Goal: Transaction & Acquisition: Purchase product/service

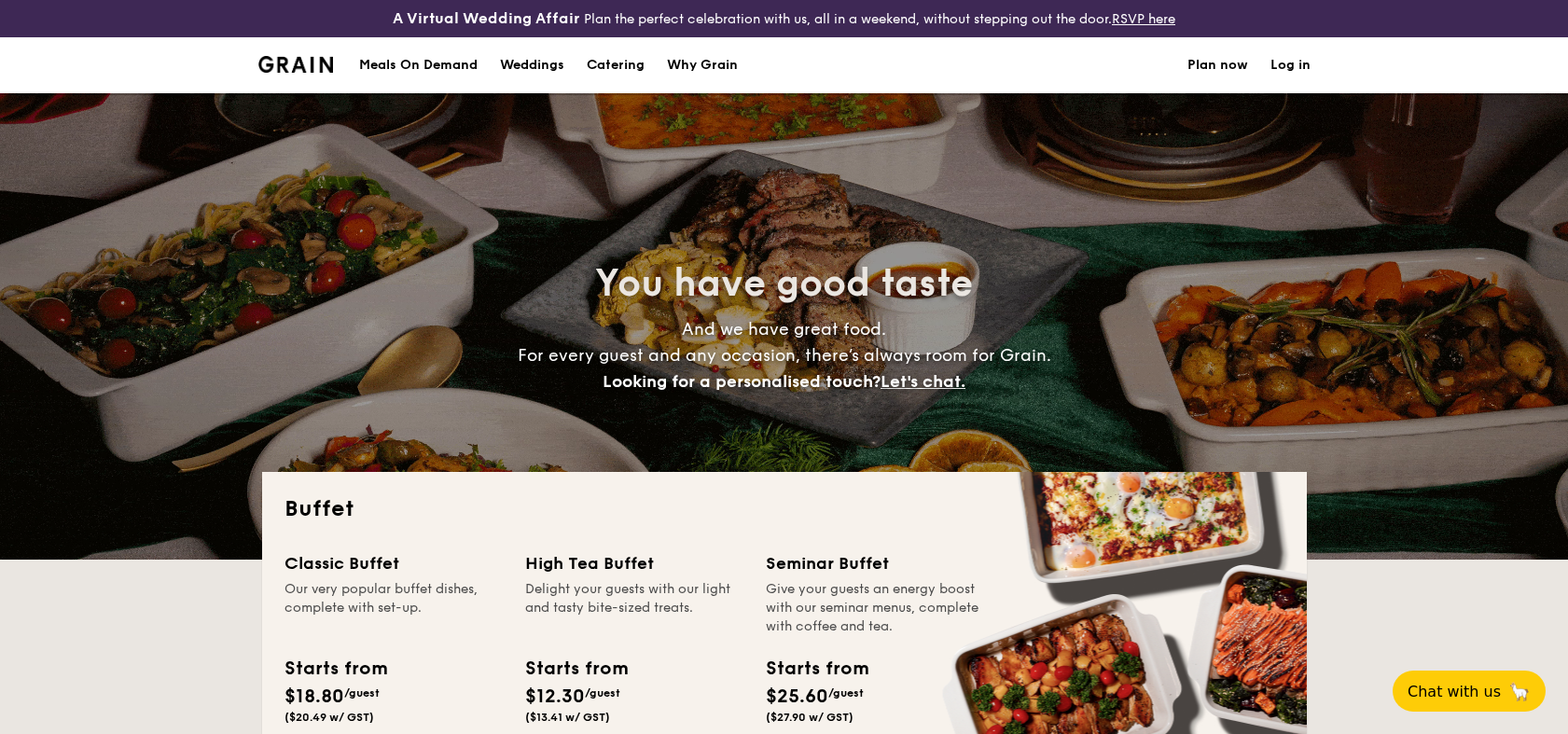
select select
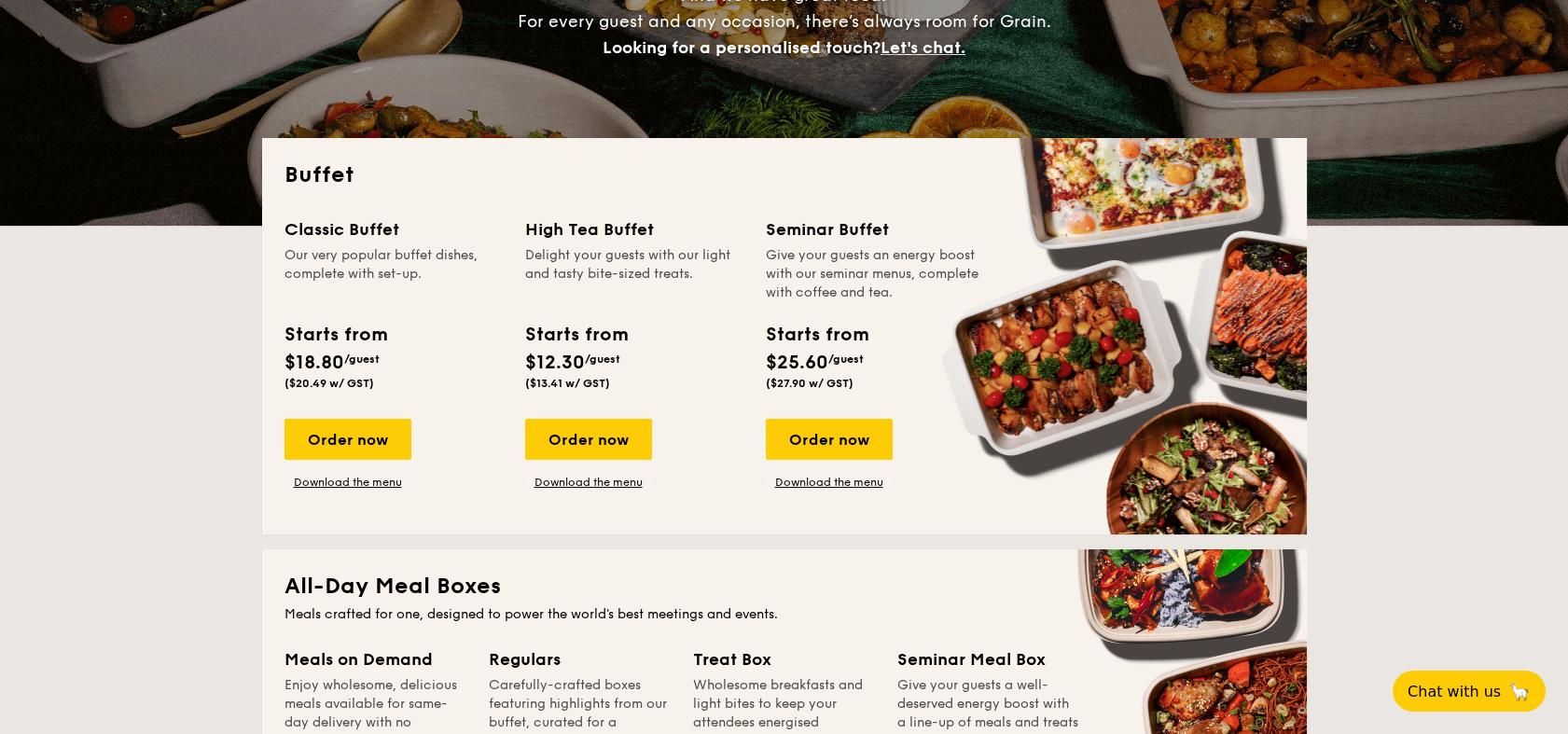
scroll to position [311, 0]
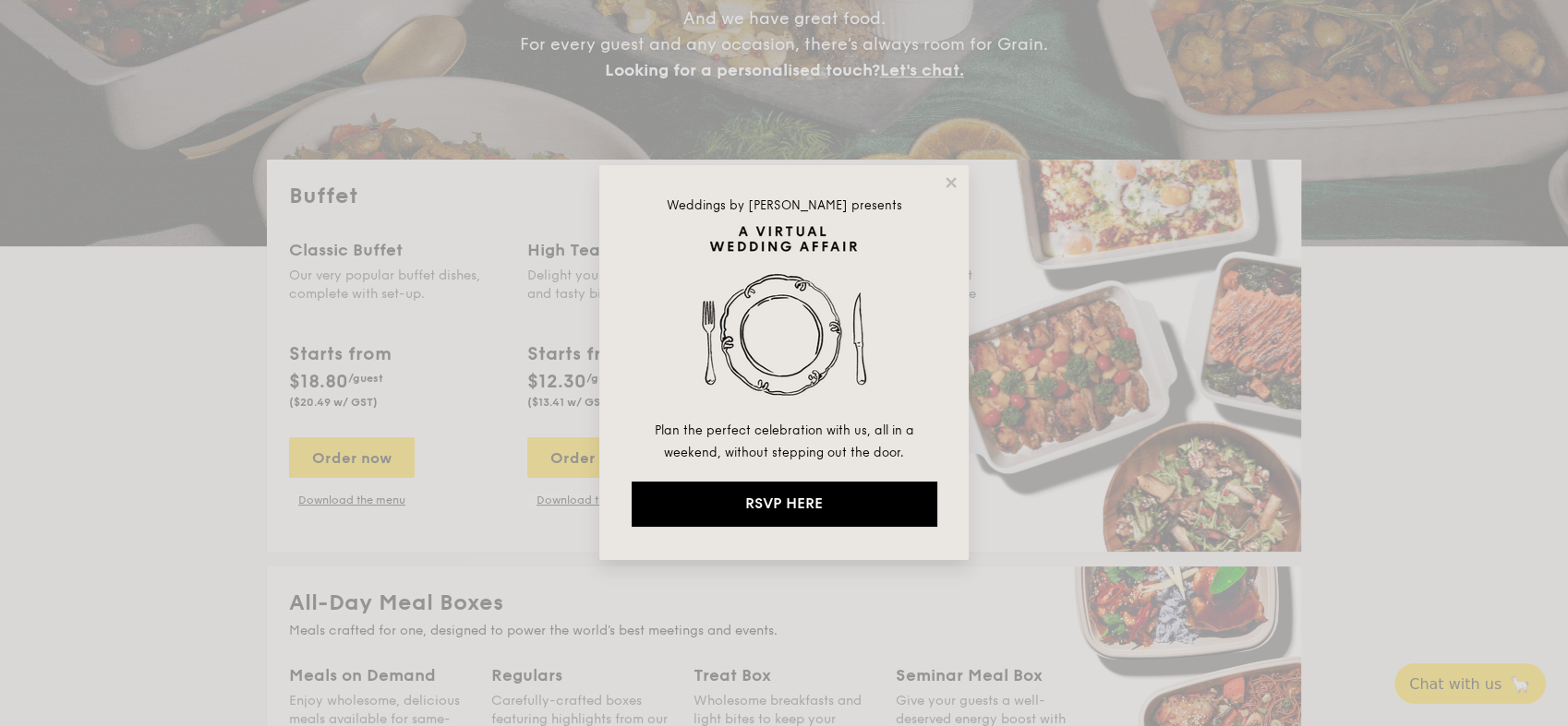
click at [951, 171] on div "Weddings by [PERSON_NAME] presents Plan the perfect celebration with us, all in…" at bounding box center [783, 363] width 369 height 395
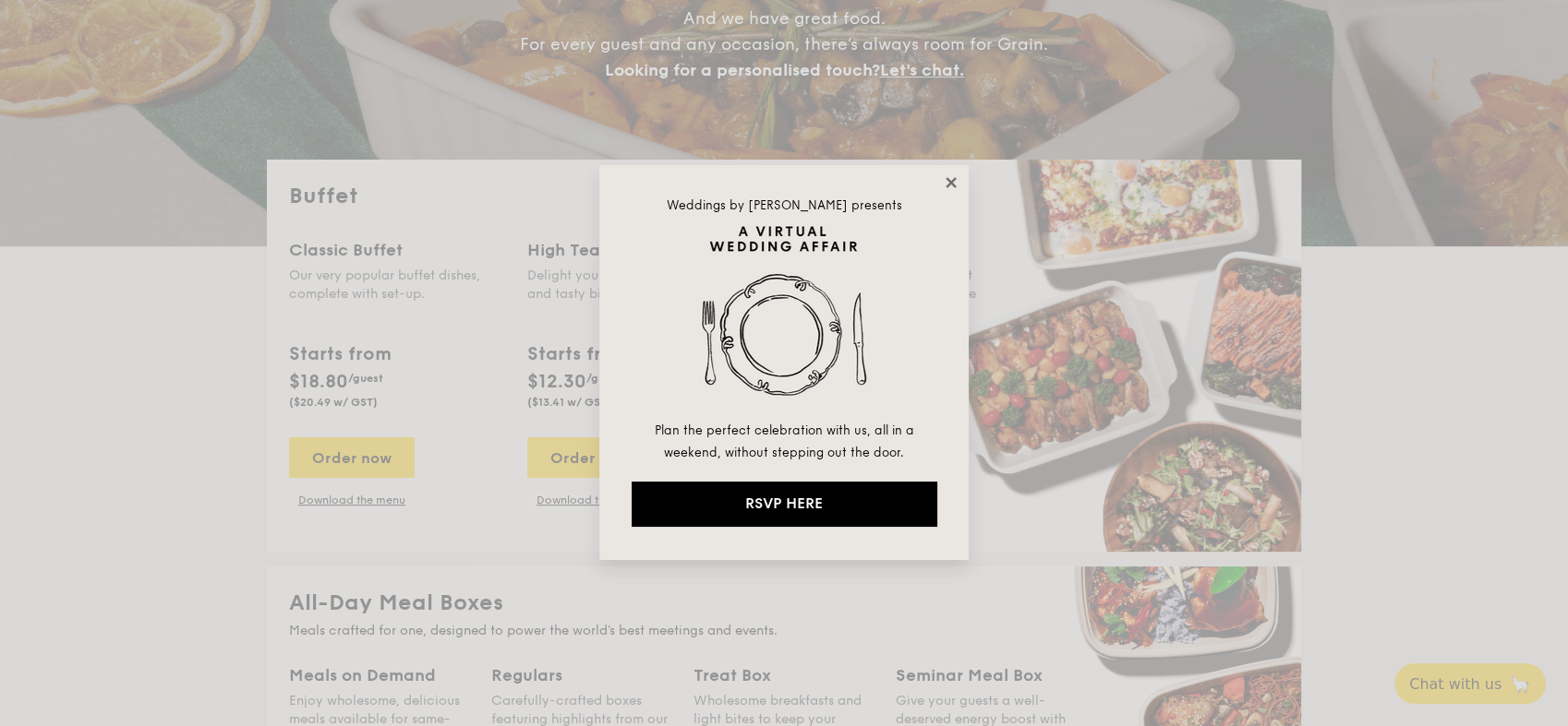
click at [950, 189] on icon at bounding box center [951, 183] width 17 height 17
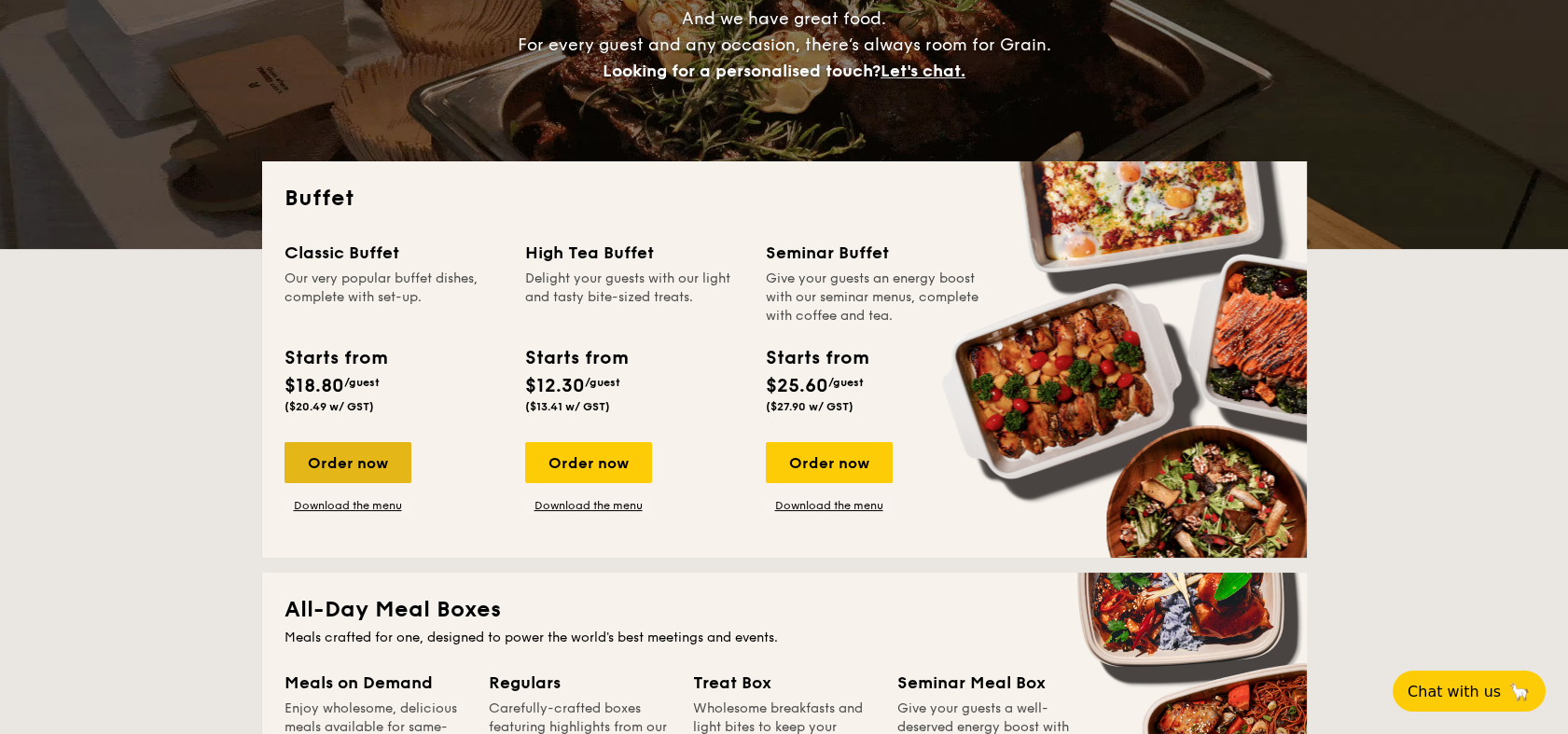
click at [318, 462] on div "Order now" at bounding box center [348, 463] width 127 height 41
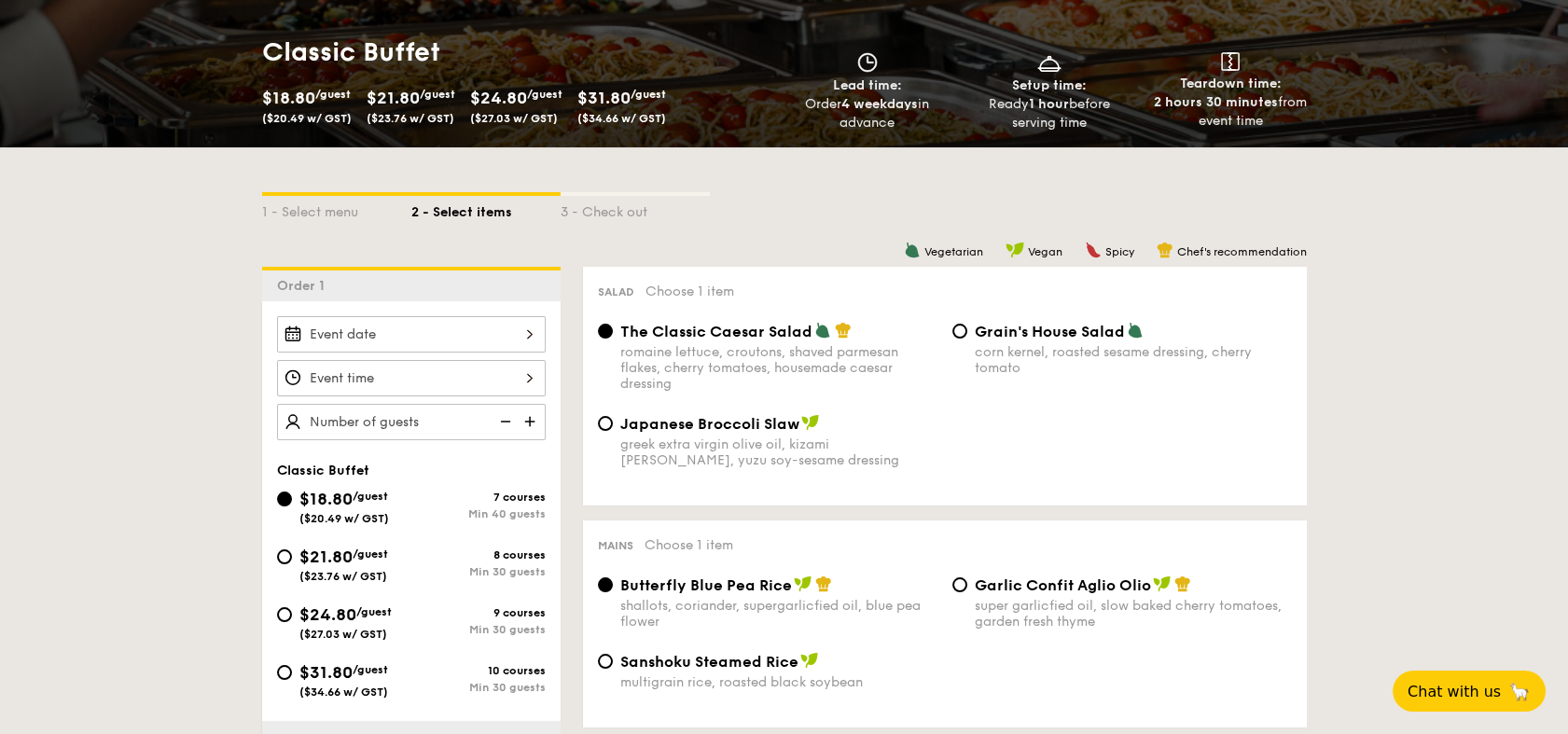
scroll to position [414, 0]
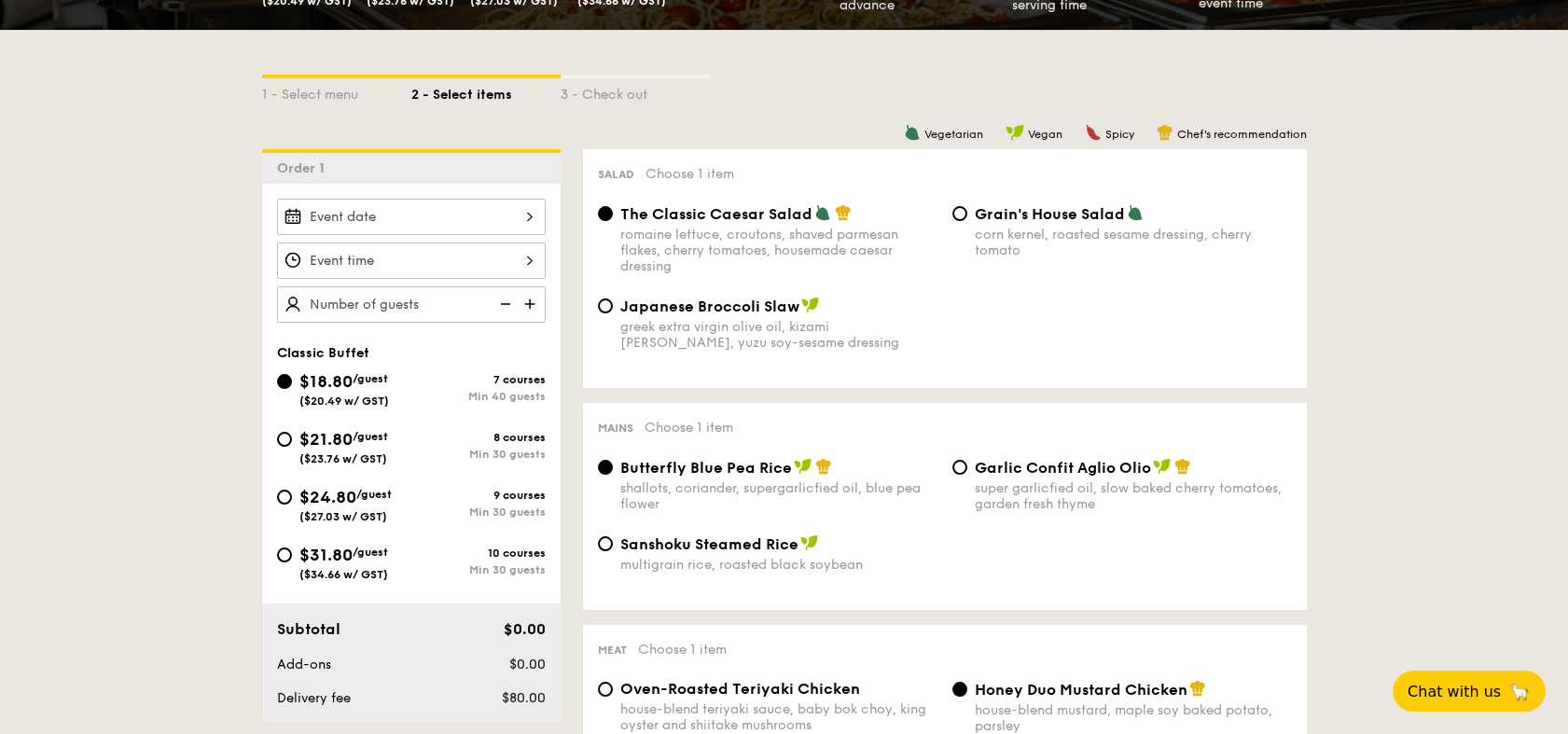
click at [380, 209] on div at bounding box center [411, 216] width 269 height 37
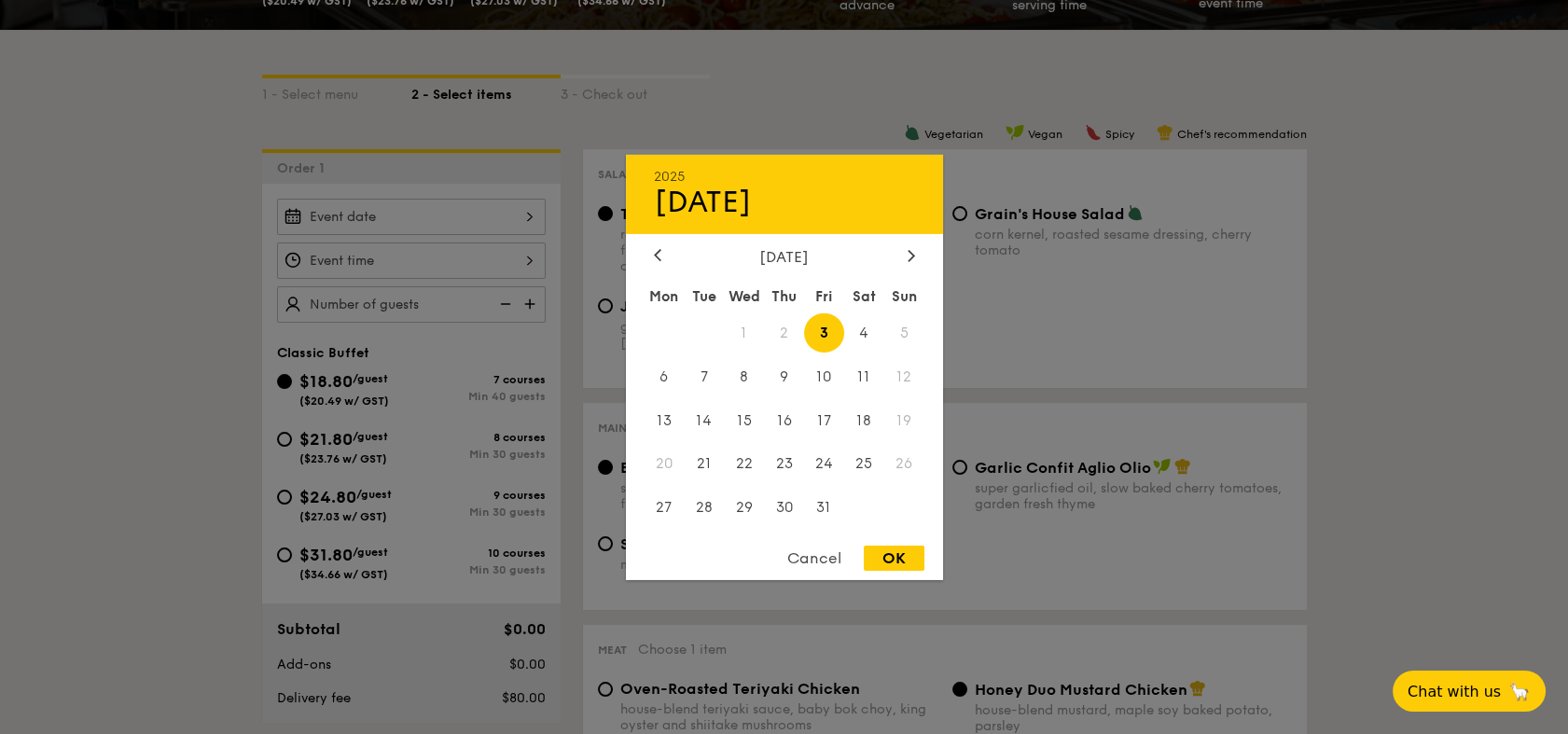
click at [378, 224] on div at bounding box center [784, 367] width 1568 height 734
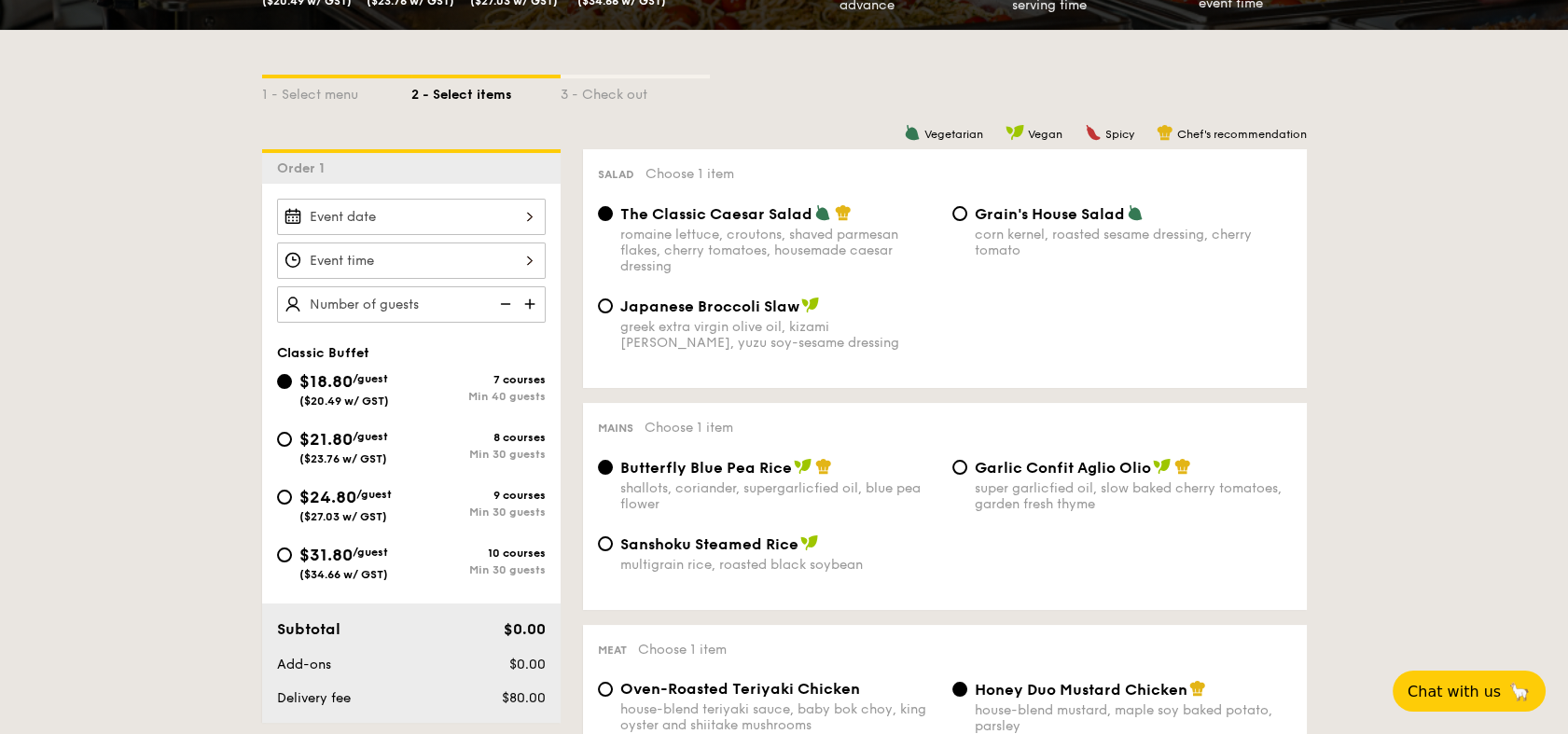
click at [435, 235] on div "2025 Oct [DATE] Tue Wed Thu Fri Sat Sun 1 2 3 4 5 6 7 8 9 10 11 12 13 14 15 16 …" at bounding box center [411, 216] width 269 height 37
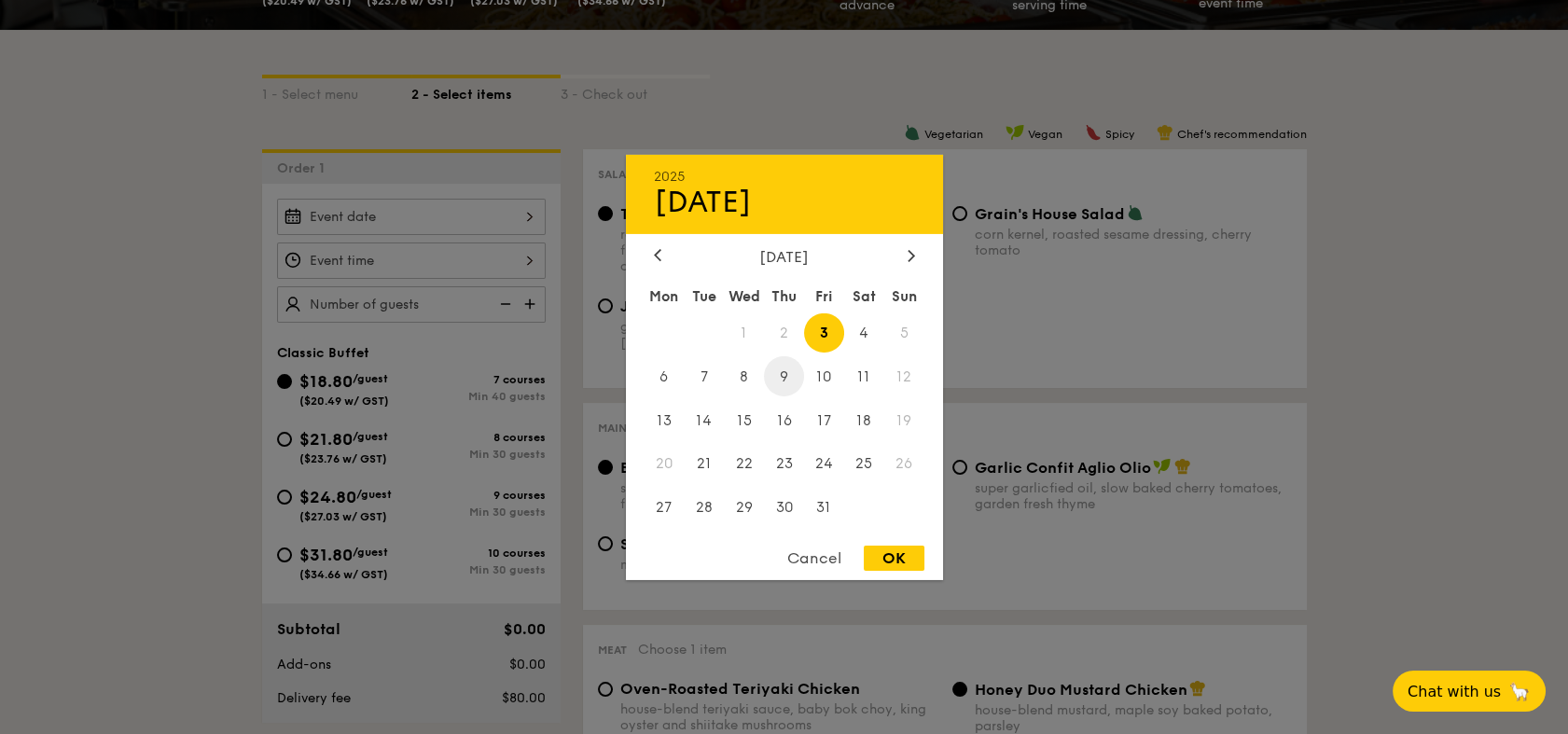
click at [784, 386] on span "9" at bounding box center [784, 376] width 40 height 40
click at [895, 570] on div "OK" at bounding box center [893, 558] width 61 height 25
type input "[DATE]"
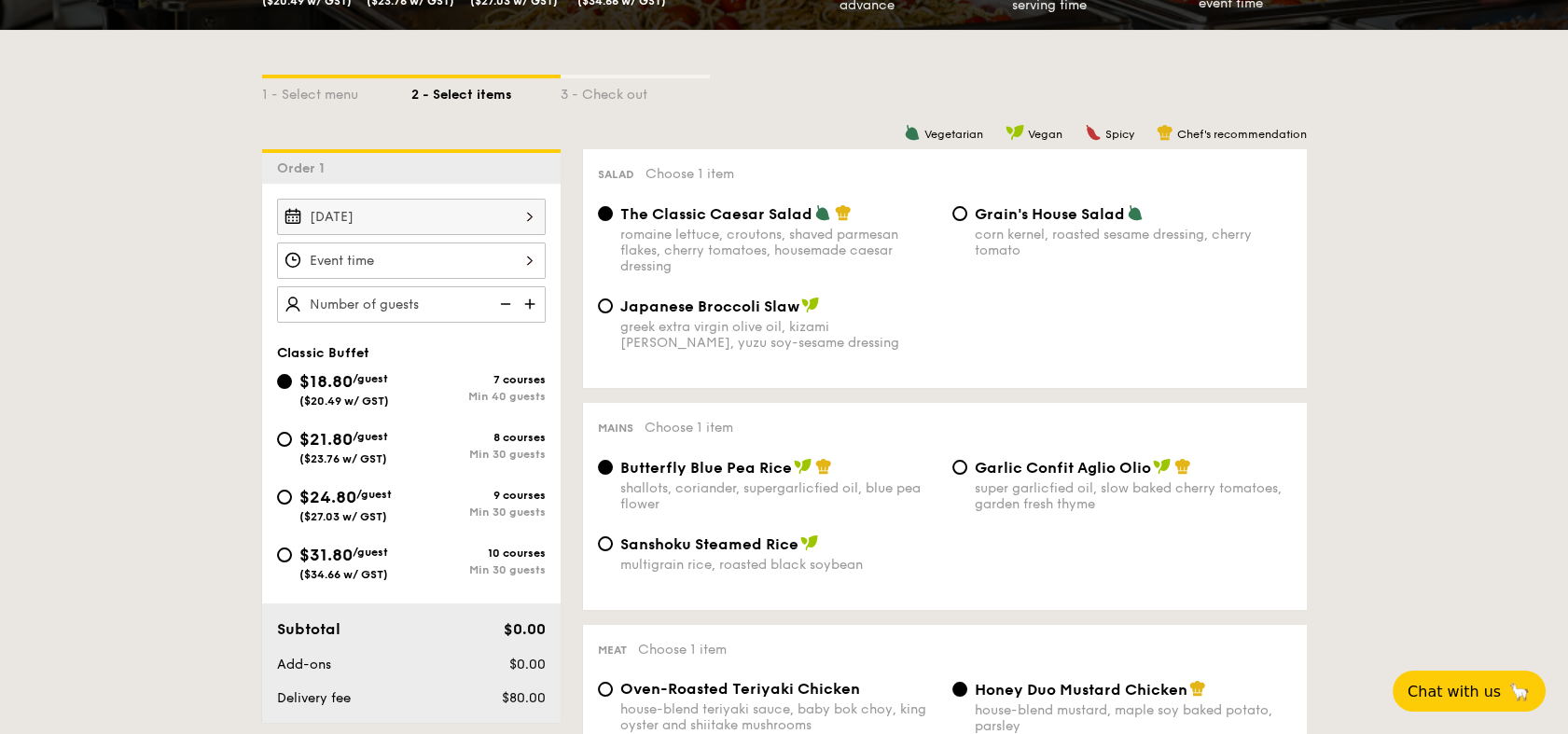
click at [300, 450] on span "$21.80" at bounding box center [326, 440] width 54 height 21
click at [285, 447] on input "$21.80 /guest ($23.76 w/ GST) 8 courses Min 30 guests" at bounding box center [285, 440] width 15 height 15
radio input "true"
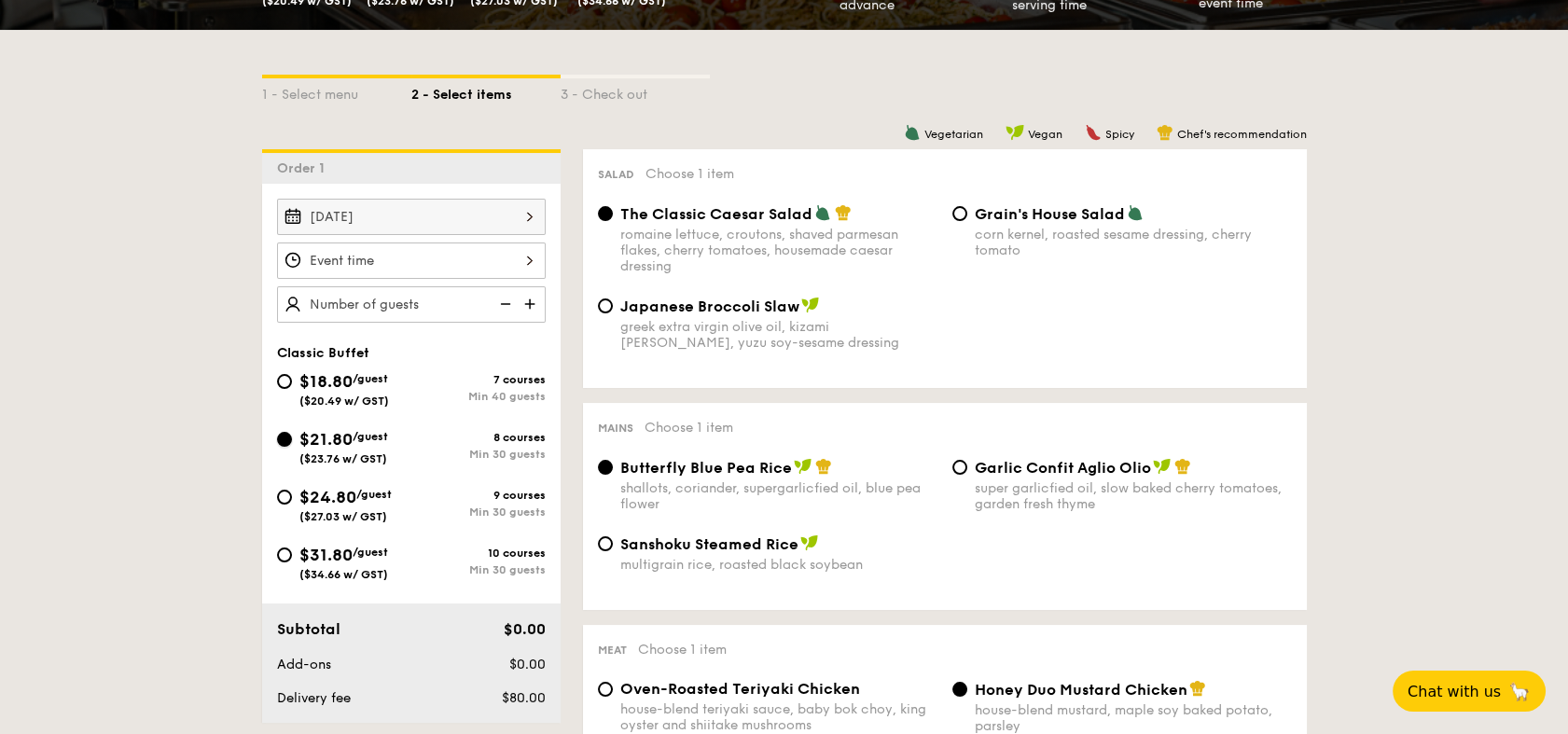
radio input "true"
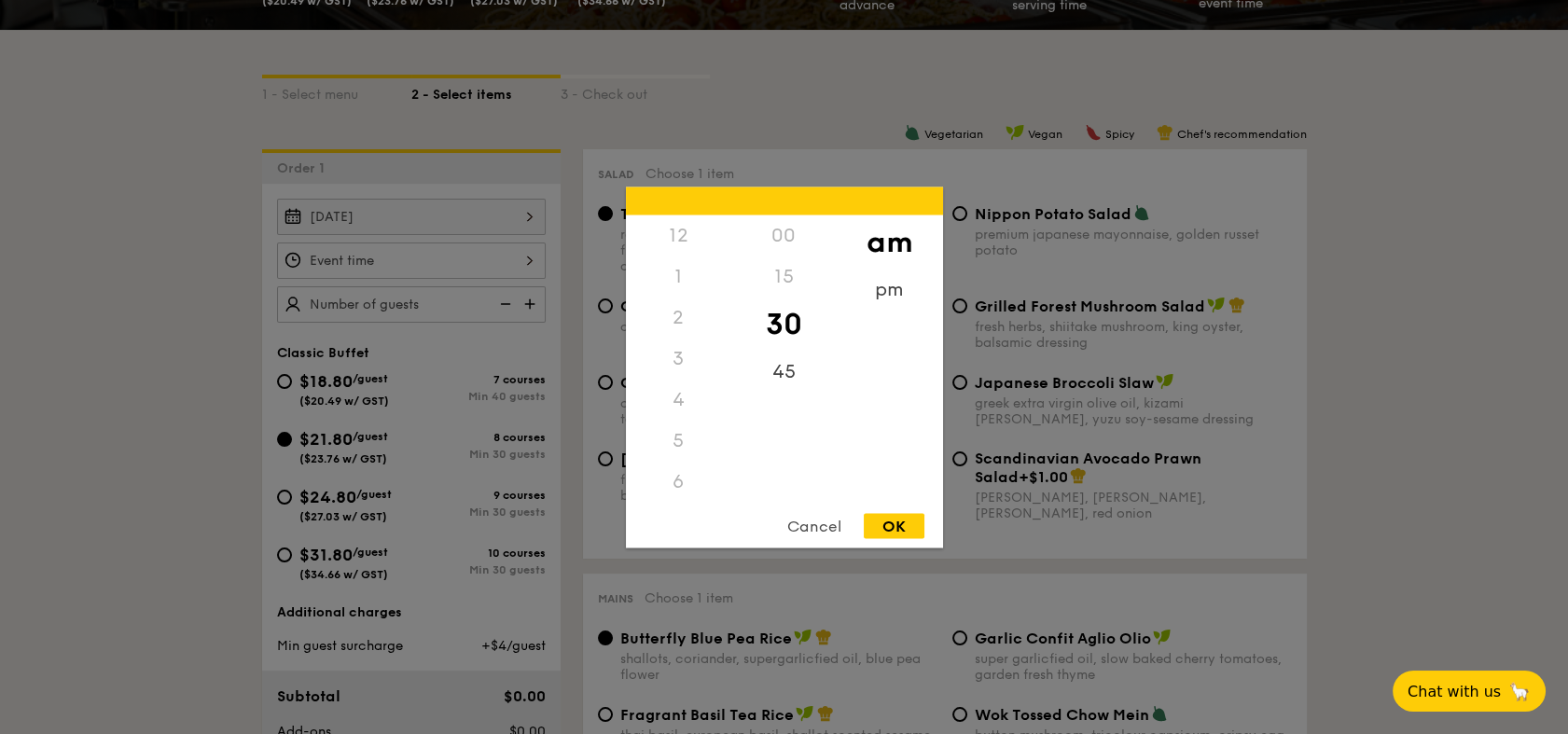
click at [458, 273] on div "12 1 2 3 4 5 6 7 8 9 10 11 00 15 30 45 am pm Cancel OK" at bounding box center [411, 260] width 269 height 37
drag, startPoint x: 1326, startPoint y: 440, endPoint x: 1338, endPoint y: 437, distance: 12.4
click at [1334, 438] on div at bounding box center [784, 367] width 1568 height 734
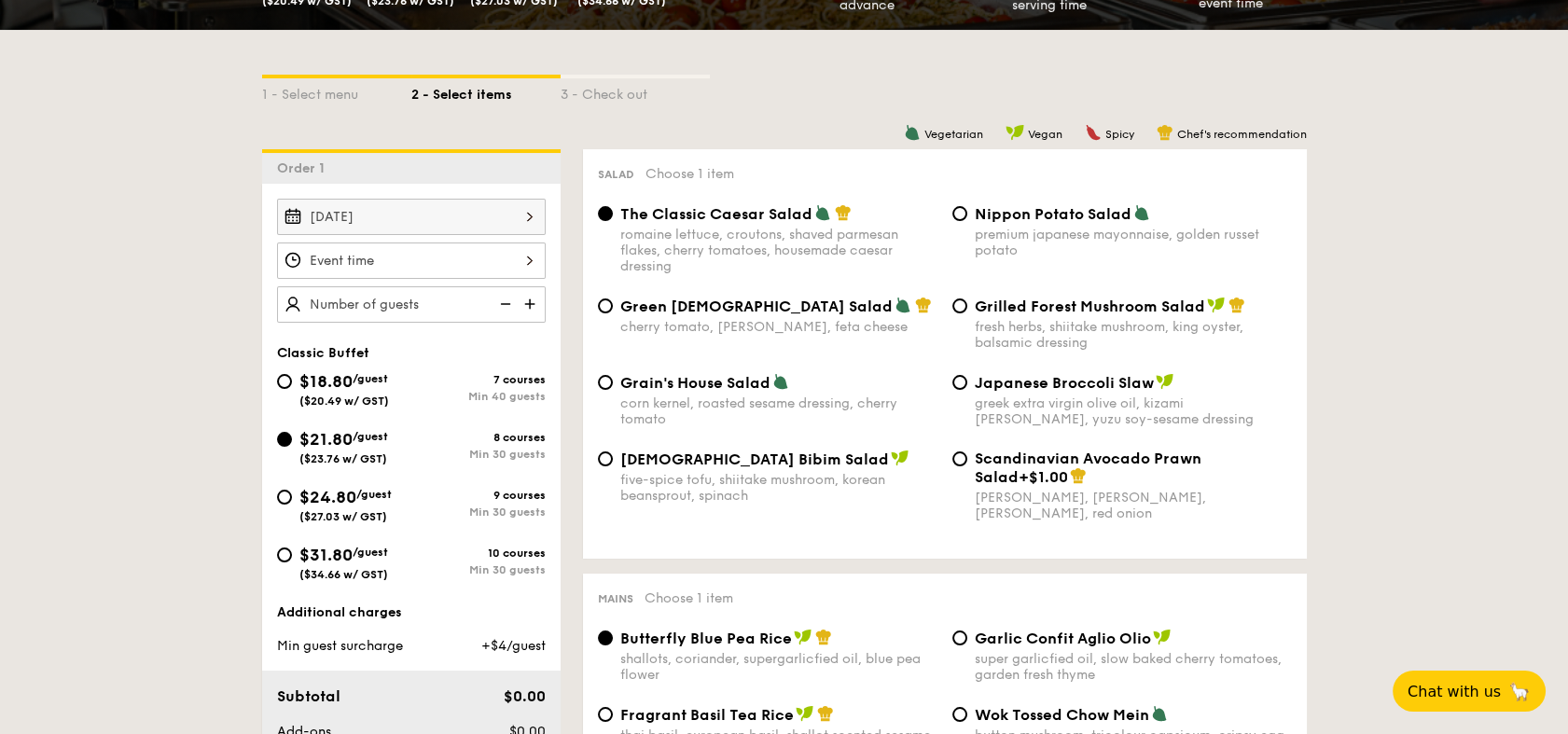
click at [809, 239] on div "The Classic Caesar Salad romaine lettuce, croutons, shaved parmesan flakes, che…" at bounding box center [779, 239] width 318 height 70
click at [613, 221] on input "The Classic Caesar Salad romaine lettuce, croutons, shaved parmesan flakes, che…" at bounding box center [605, 213] width 15 height 15
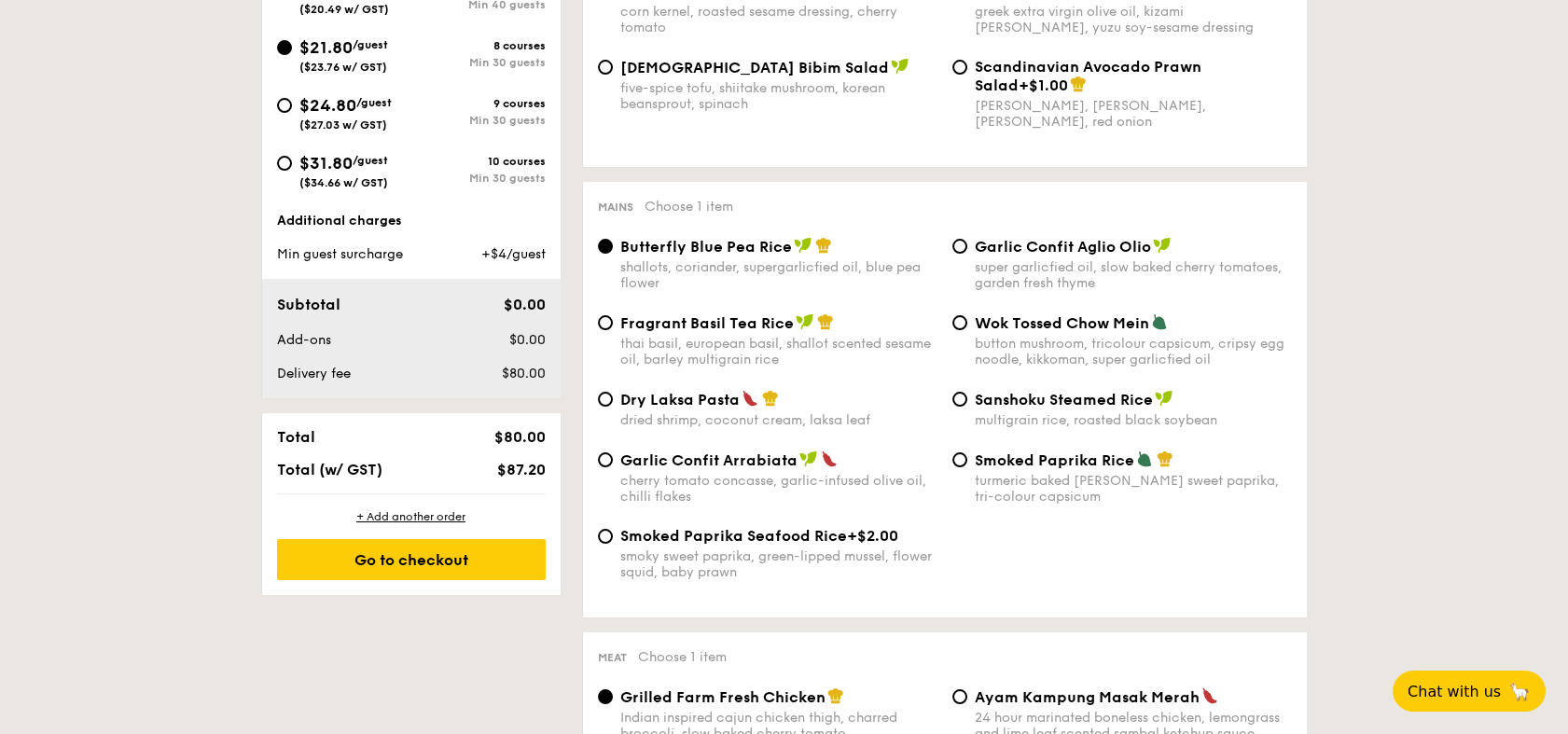
scroll to position [829, 0]
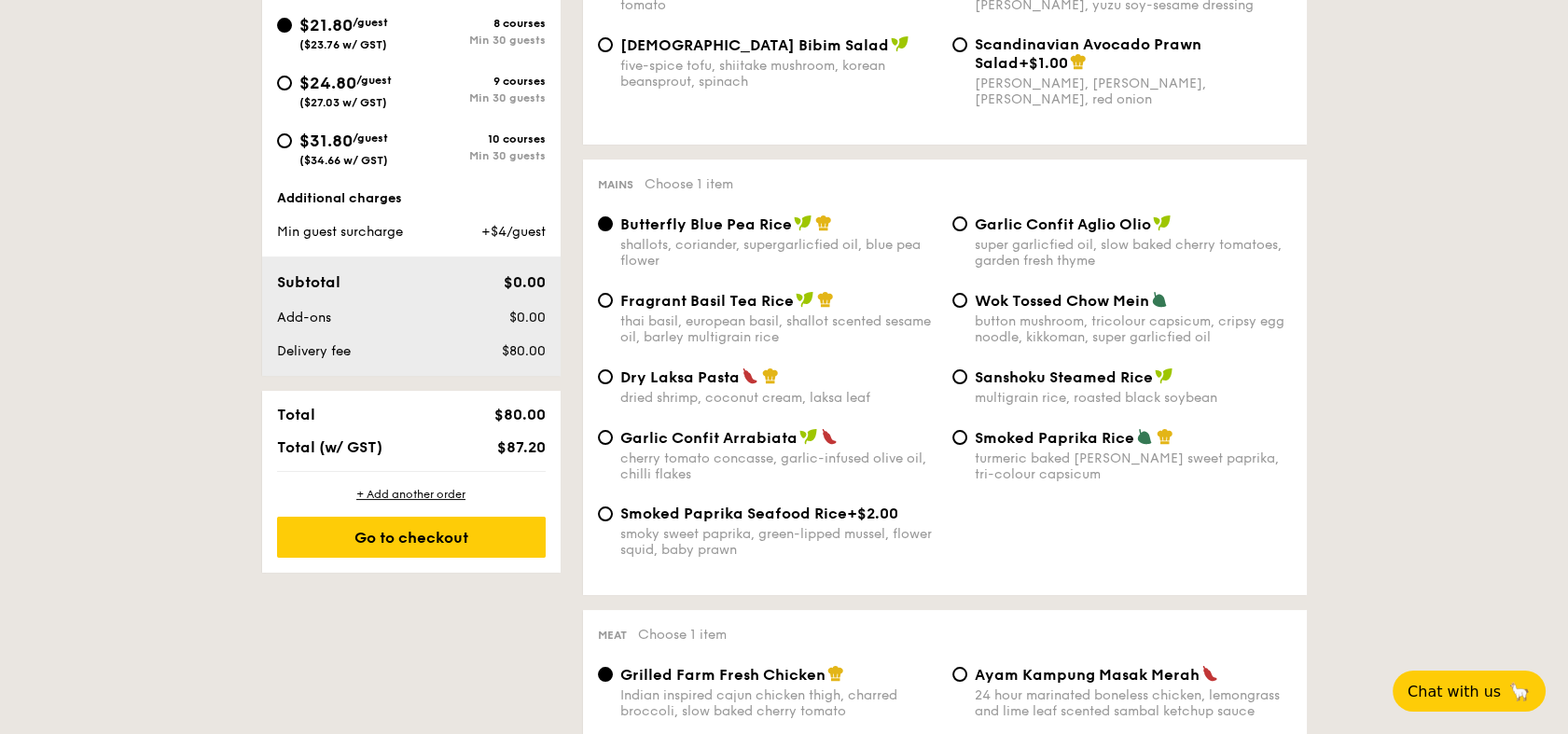
click at [1061, 216] on span "Garlic Confit Aglio Olio" at bounding box center [1063, 224] width 177 height 18
click at [968, 216] on input "Garlic Confit Aglio Olio super garlicfied oil, slow baked cherry tomatoes, gard…" at bounding box center [960, 224] width 15 height 15
radio input "true"
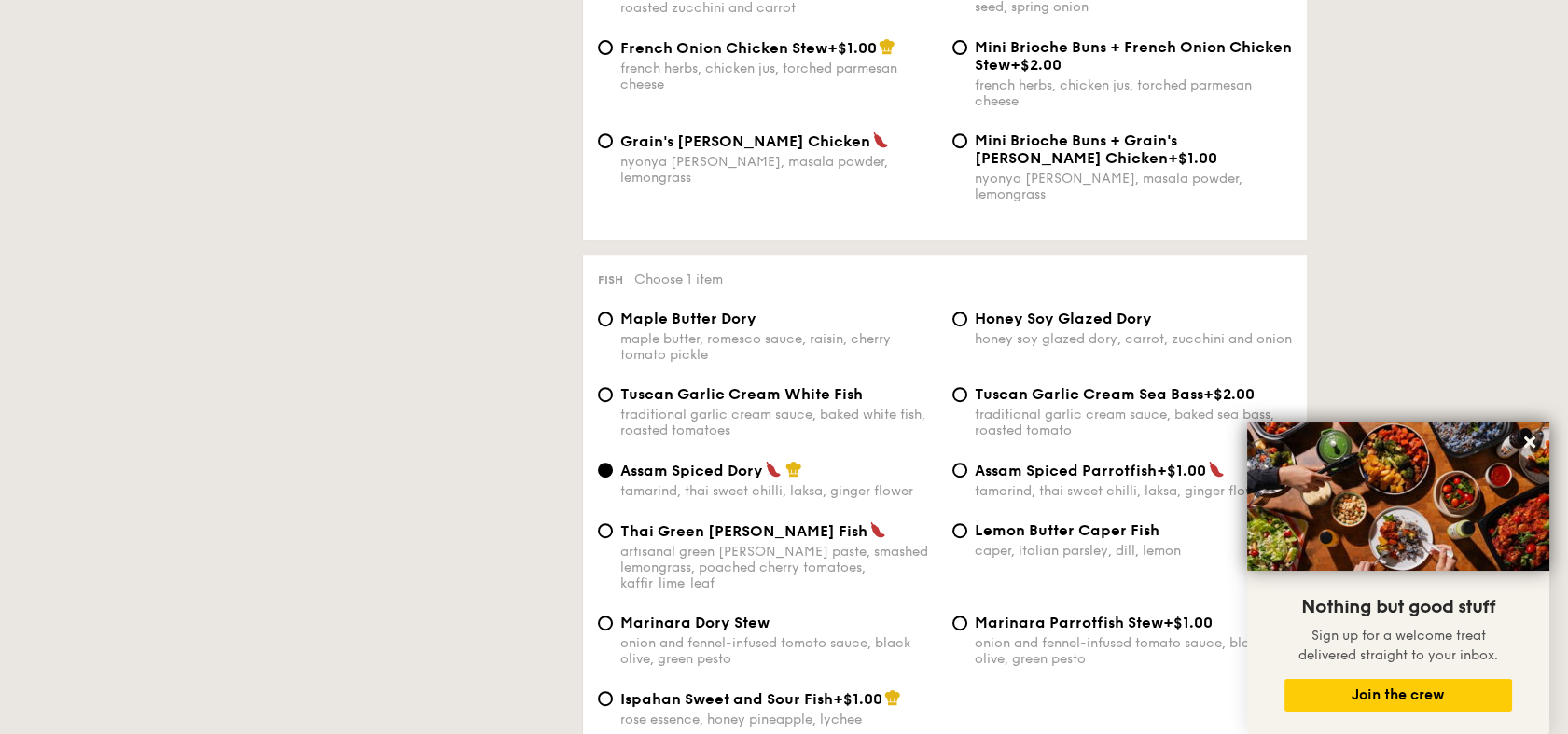
scroll to position [0, 0]
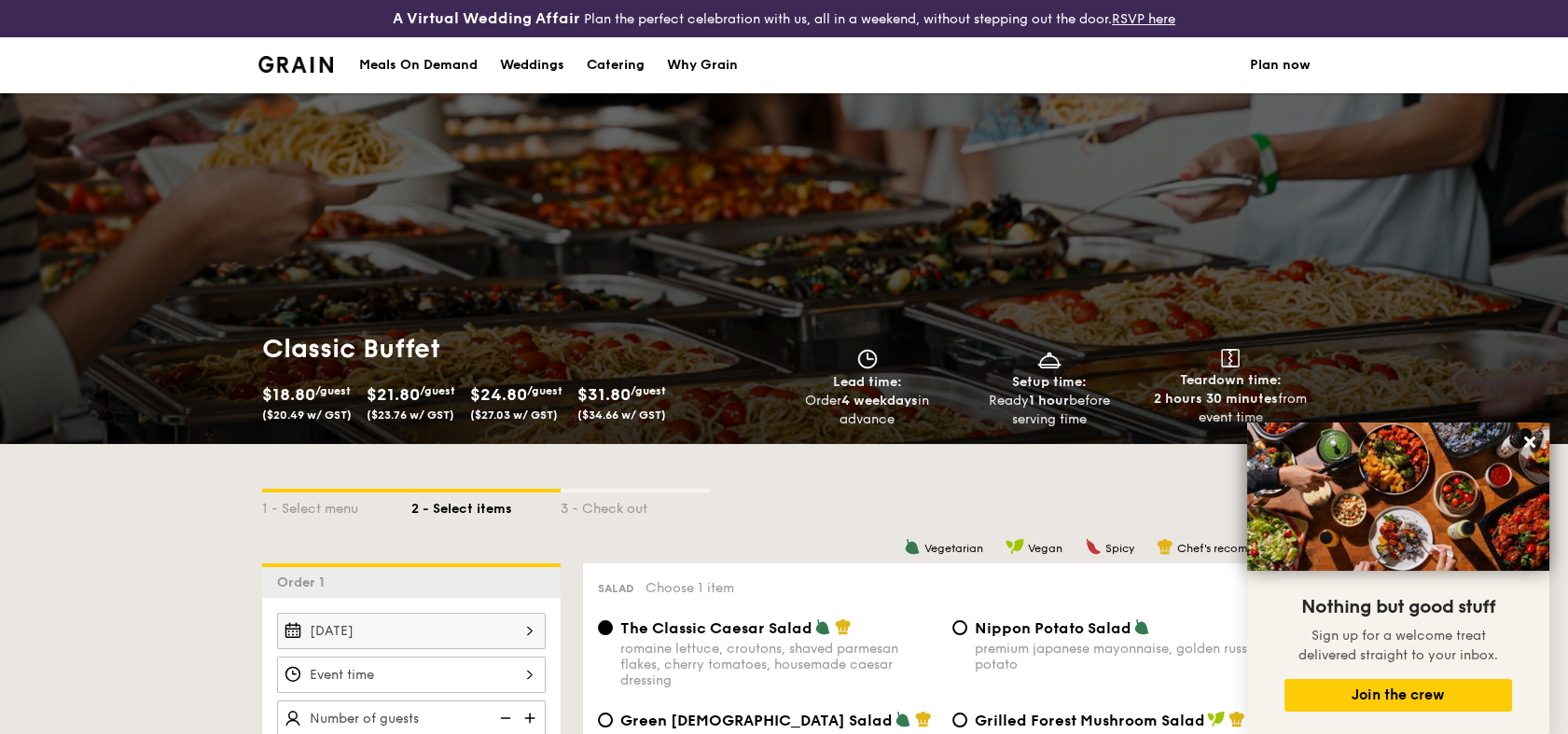
drag, startPoint x: 472, startPoint y: 587, endPoint x: 491, endPoint y: 174, distance: 413.4
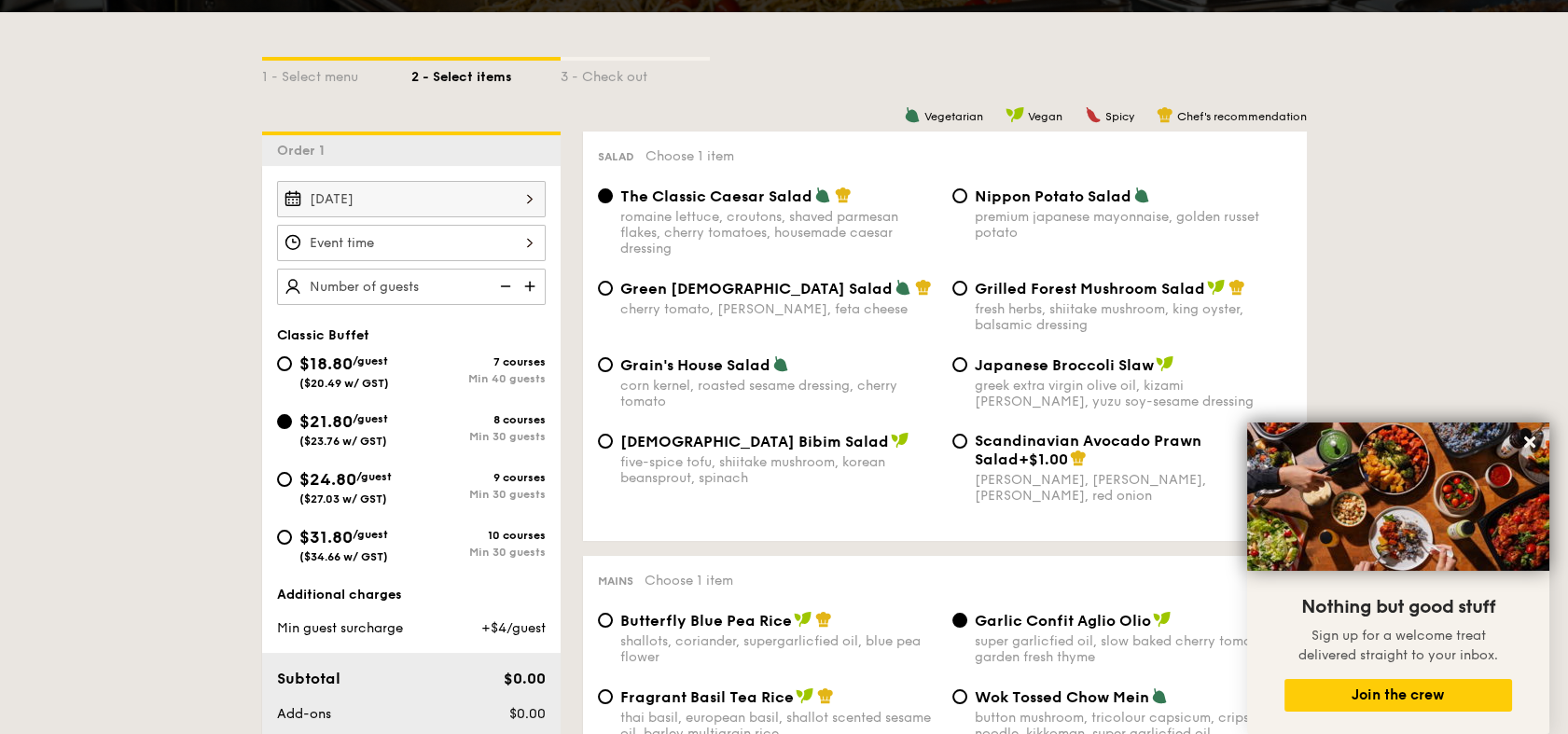
scroll to position [311, 0]
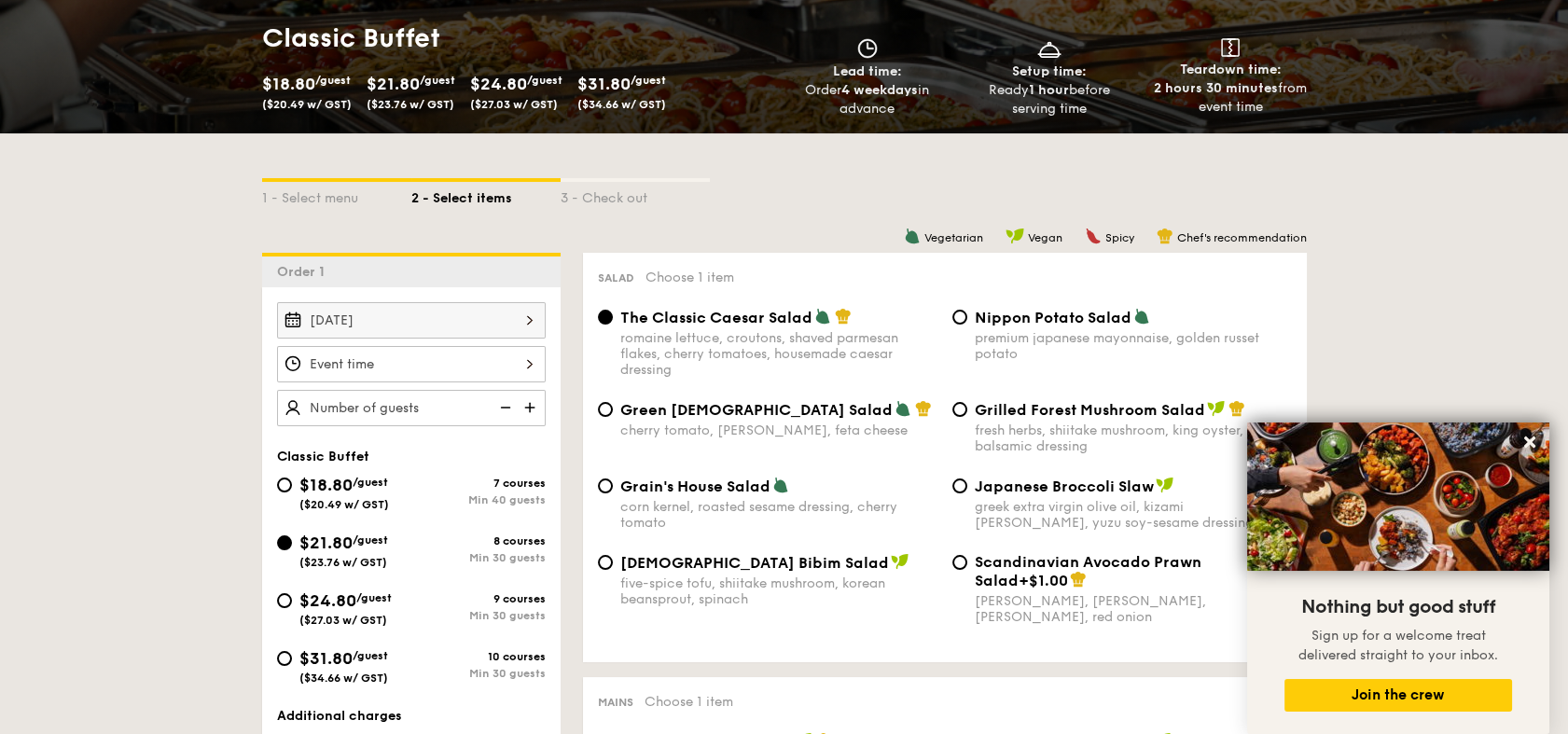
click at [422, 396] on div "[DATE]" at bounding box center [411, 365] width 269 height 124
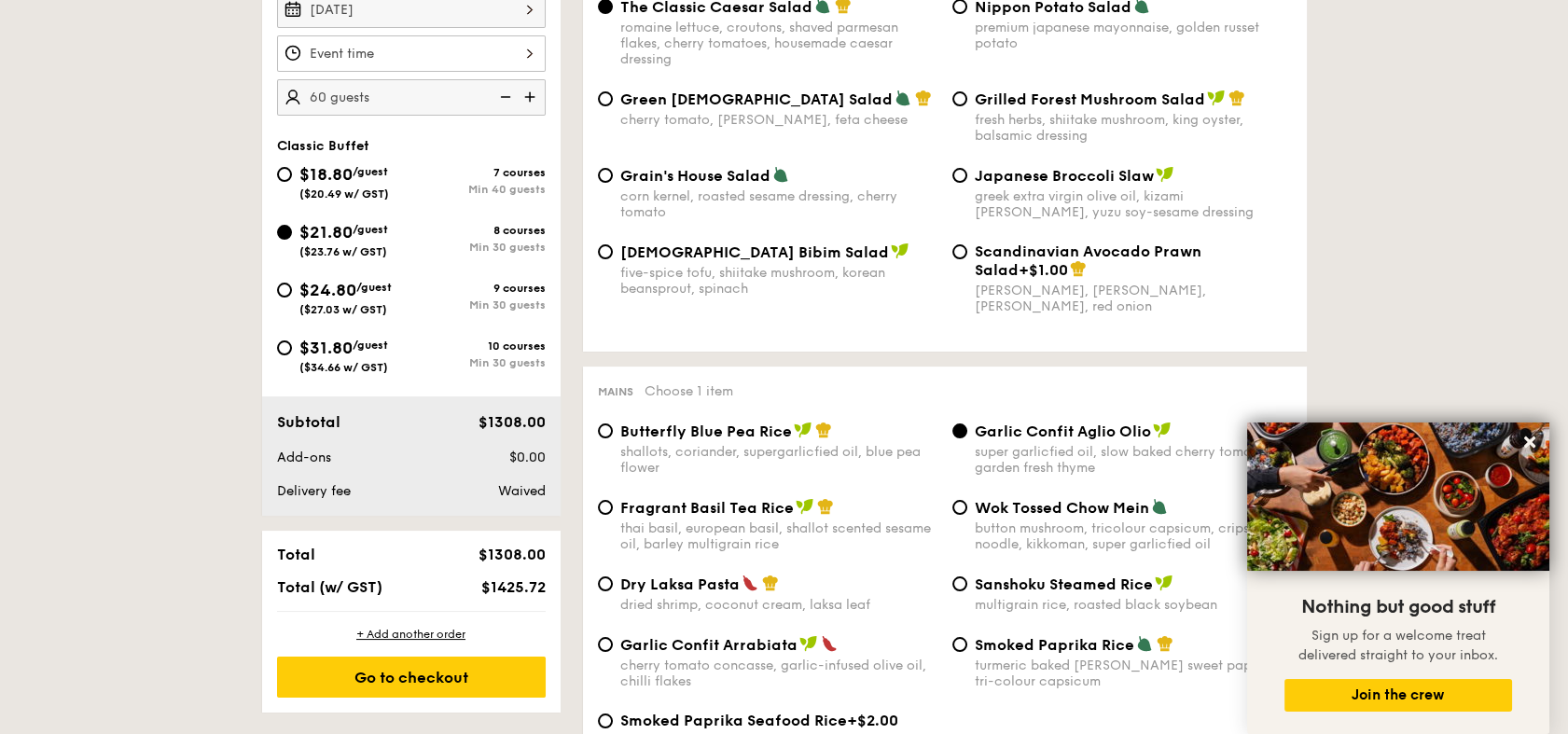
scroll to position [518, 0]
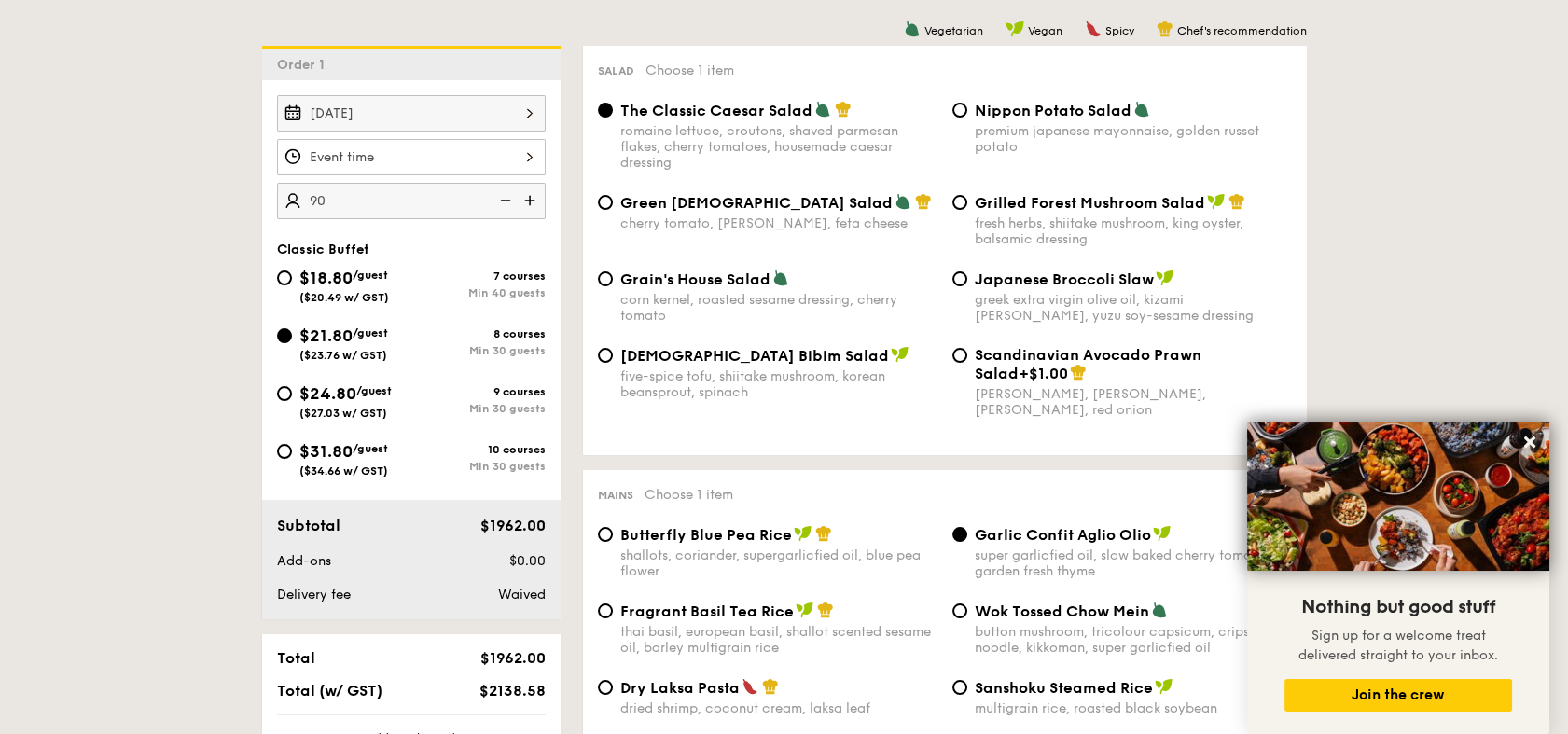
click at [306, 212] on input "90" at bounding box center [411, 201] width 269 height 37
click at [277, 211] on input "90" at bounding box center [411, 201] width 269 height 37
click at [285, 211] on input "90" at bounding box center [411, 201] width 269 height 37
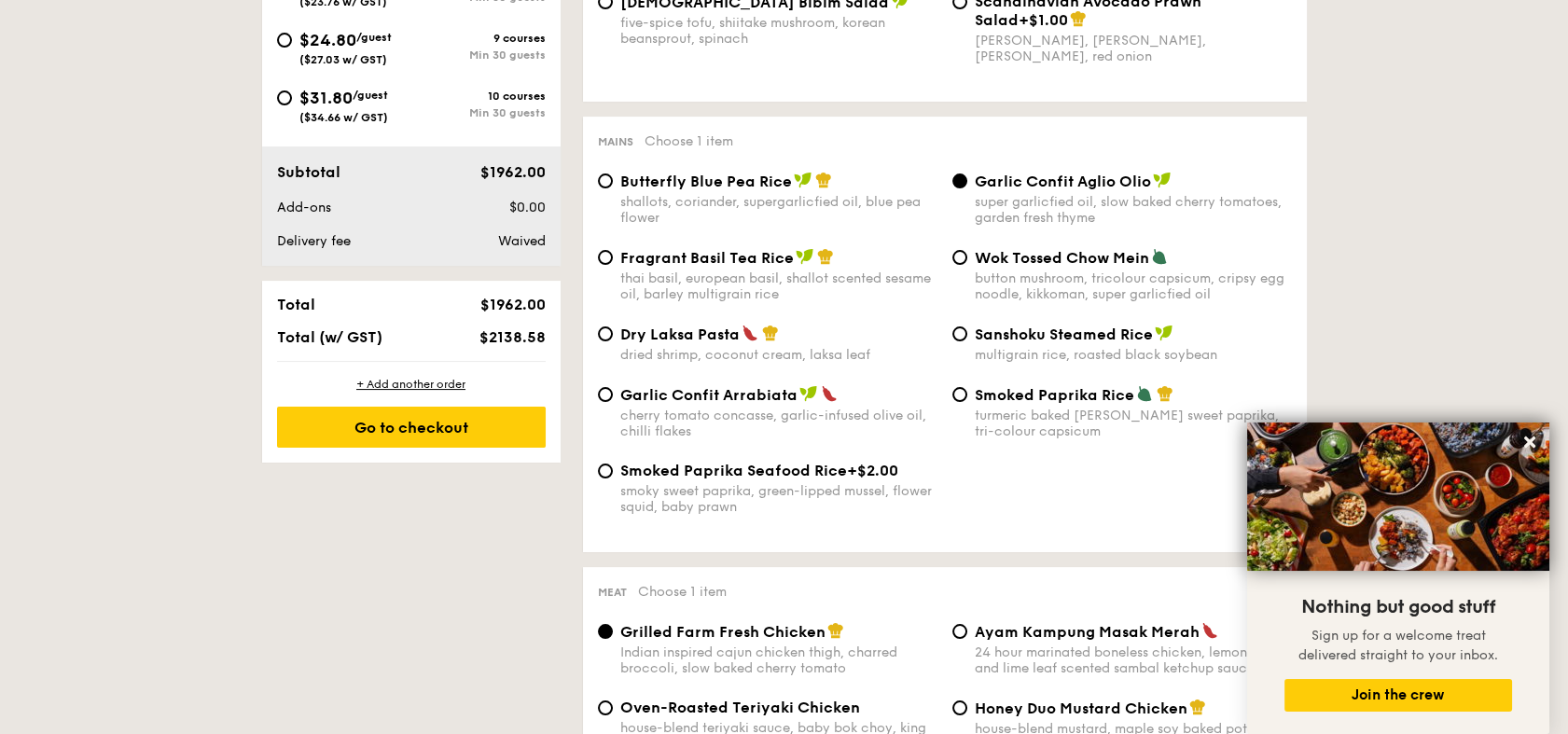
scroll to position [725, 0]
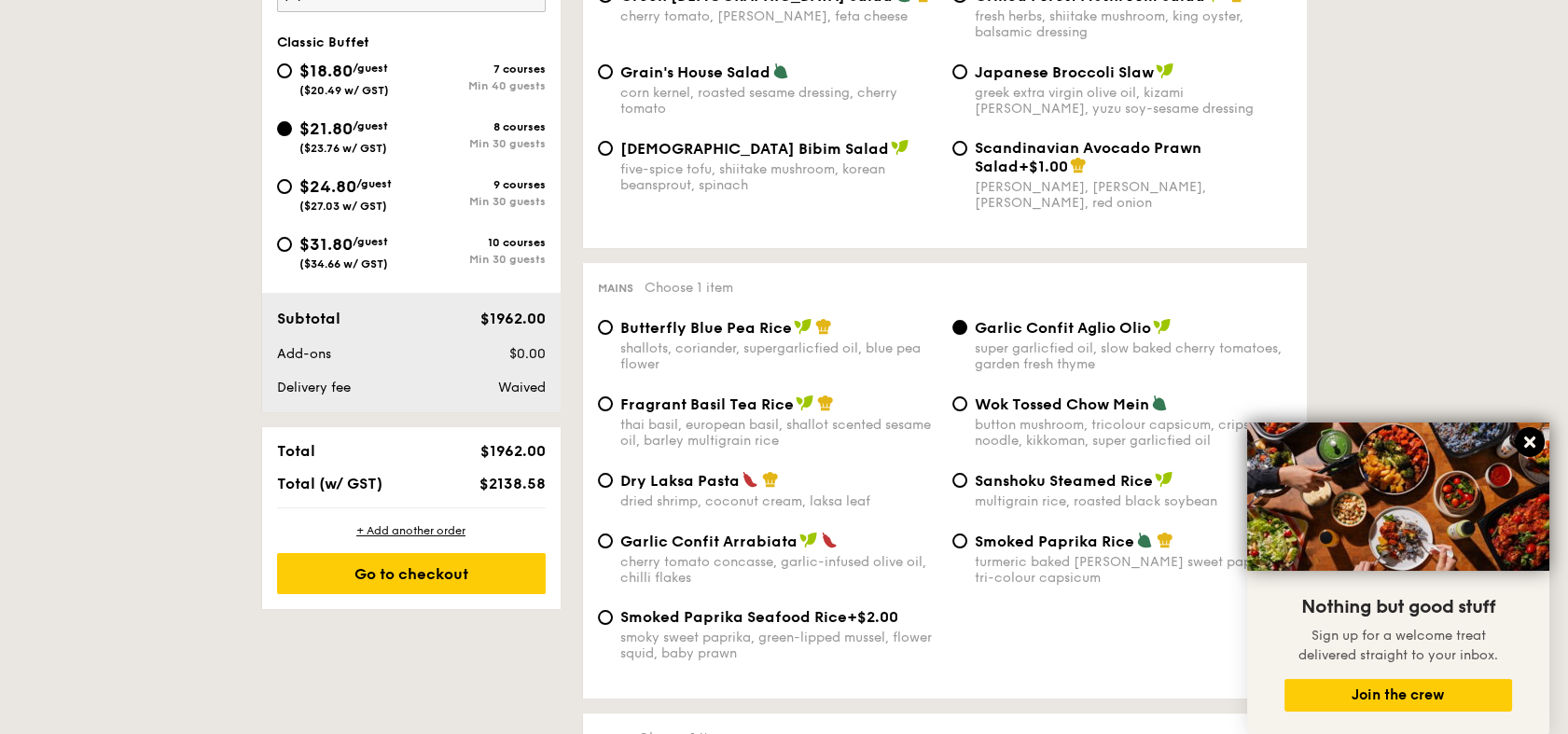
click at [1527, 437] on icon at bounding box center [1529, 443] width 17 height 17
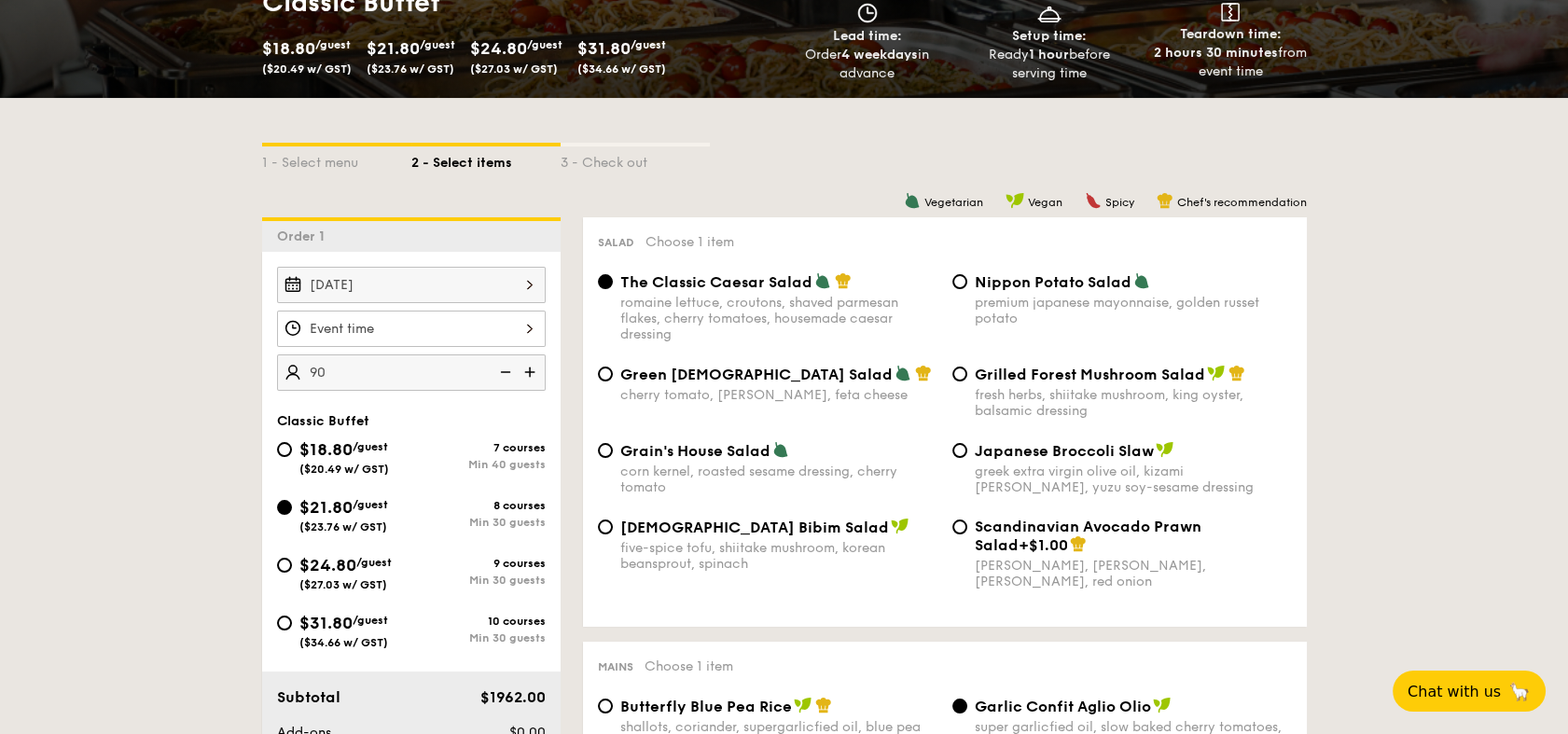
scroll to position [311, 0]
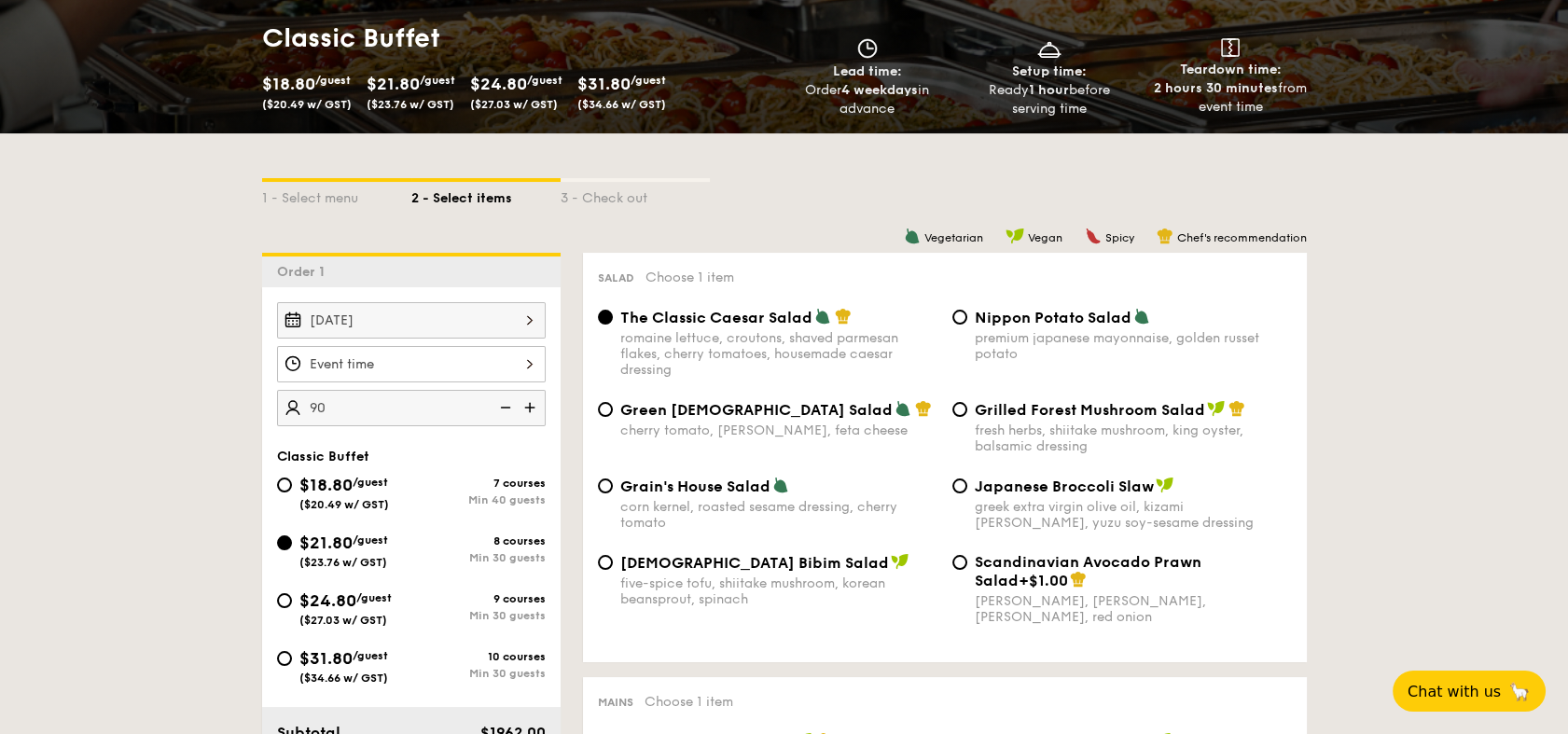
click at [318, 441] on div "[DATE] 90 guests Classic Buffet $18.80 /guest ($20.49 w/ GST) 7 courses Min 40 …" at bounding box center [411, 557] width 299 height 539
drag, startPoint x: 313, startPoint y: 434, endPoint x: 304, endPoint y: 425, distance: 12.7
type input "80 guests"
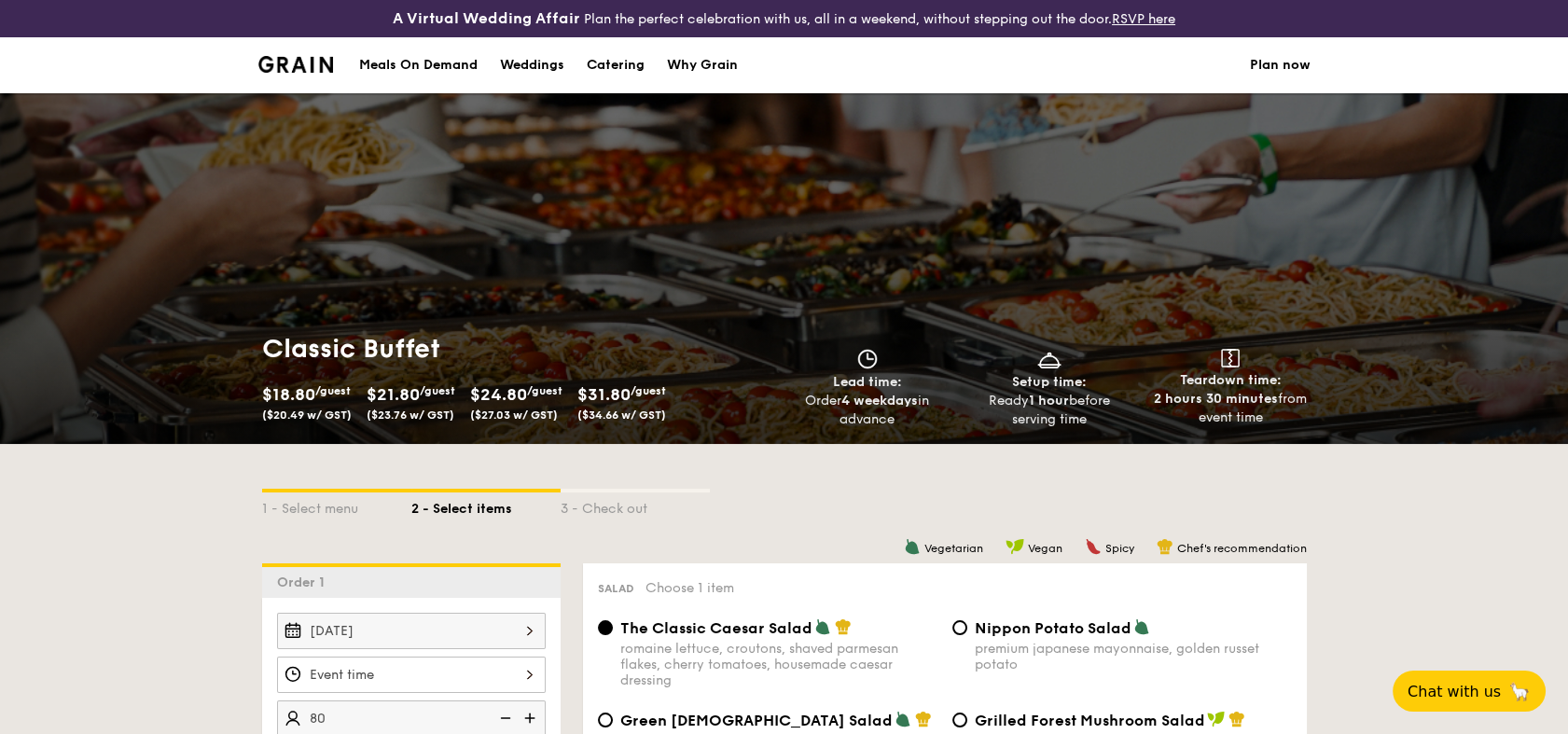
scroll to position [0, 0]
